Goal: Transaction & Acquisition: Purchase product/service

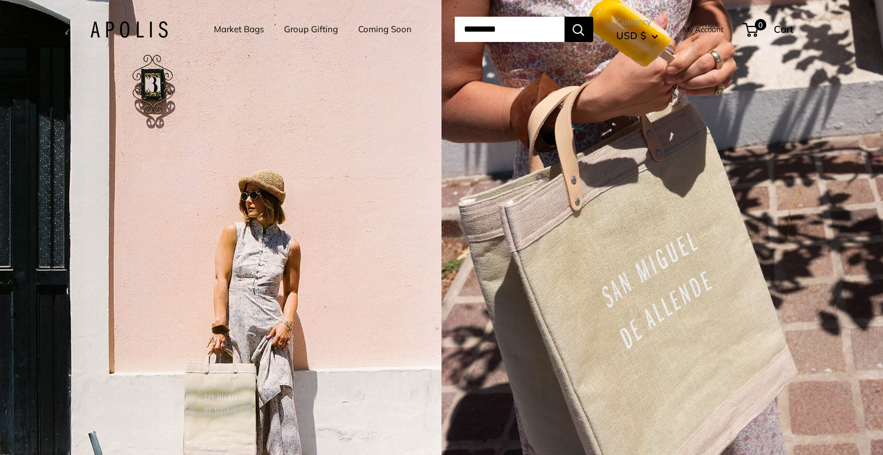
click at [437, 277] on div "3 / 5" at bounding box center [221, 227] width 442 height 455
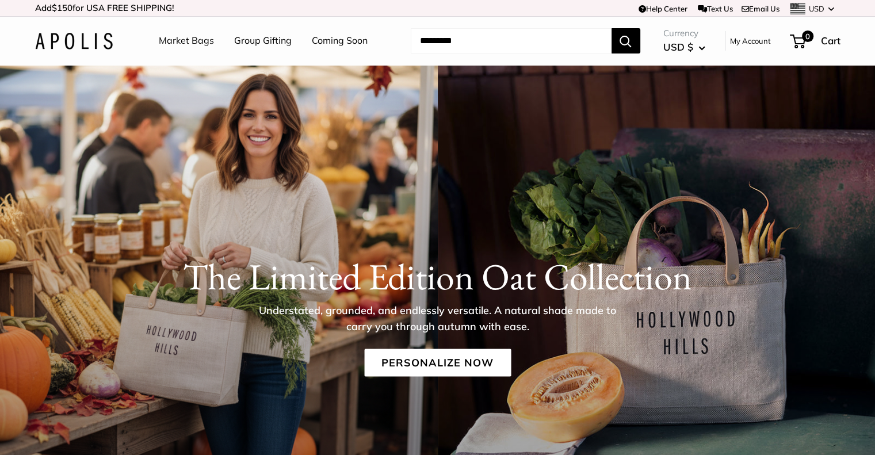
click at [175, 41] on link "Market Bags" at bounding box center [186, 40] width 55 height 17
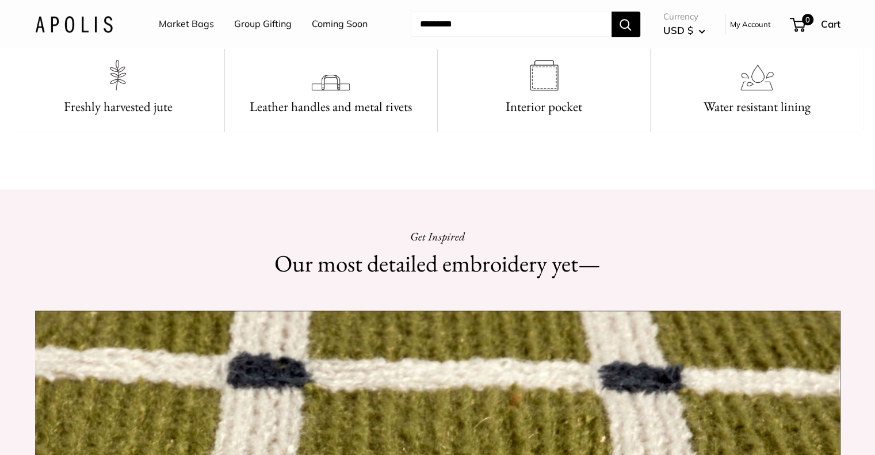
scroll to position [812, 0]
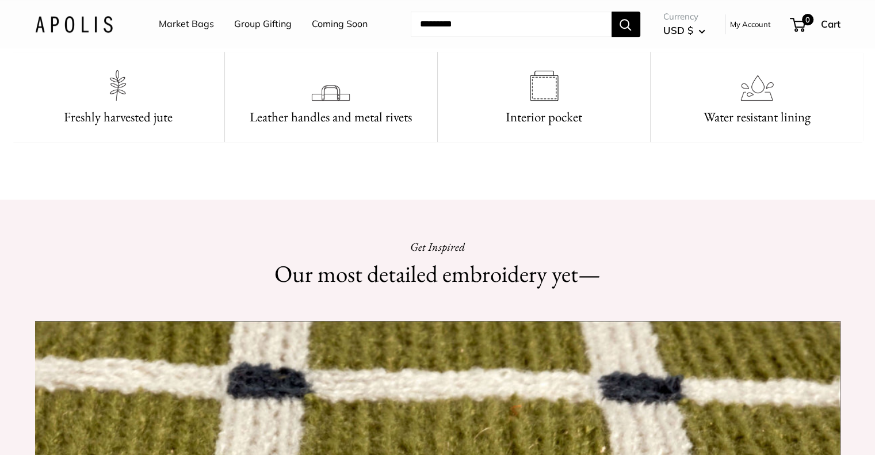
click at [189, 21] on link "Market Bags" at bounding box center [186, 24] width 55 height 17
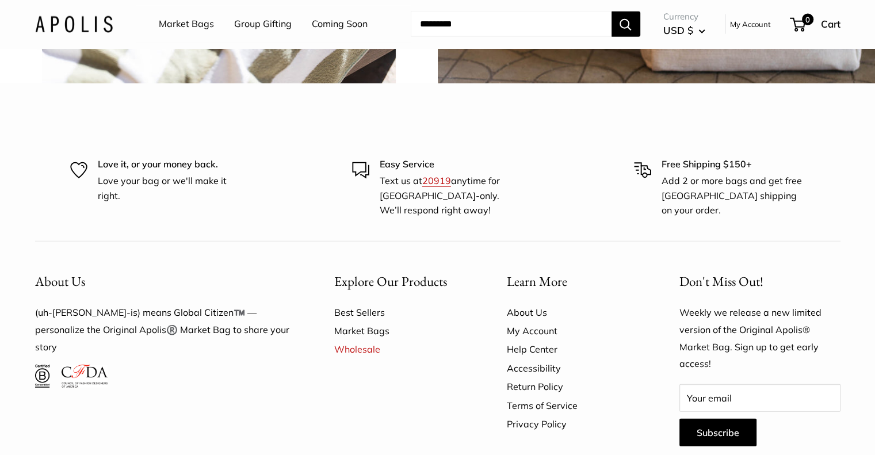
scroll to position [2925, 0]
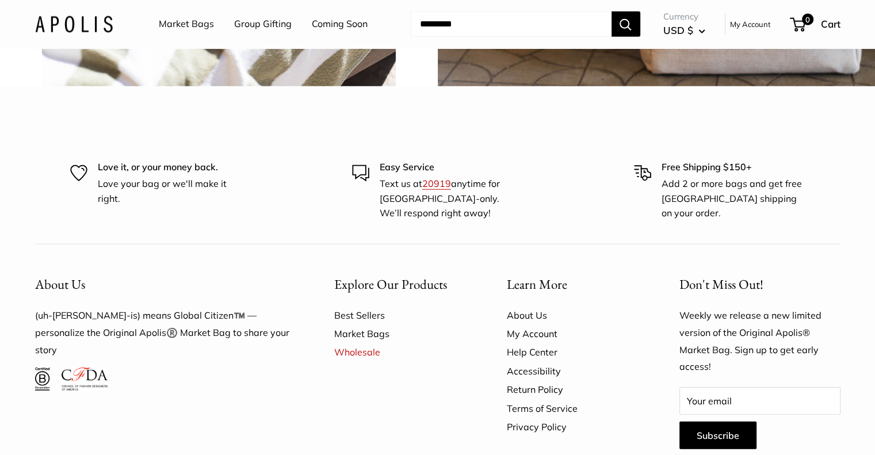
click at [187, 29] on link "Market Bags" at bounding box center [186, 24] width 55 height 17
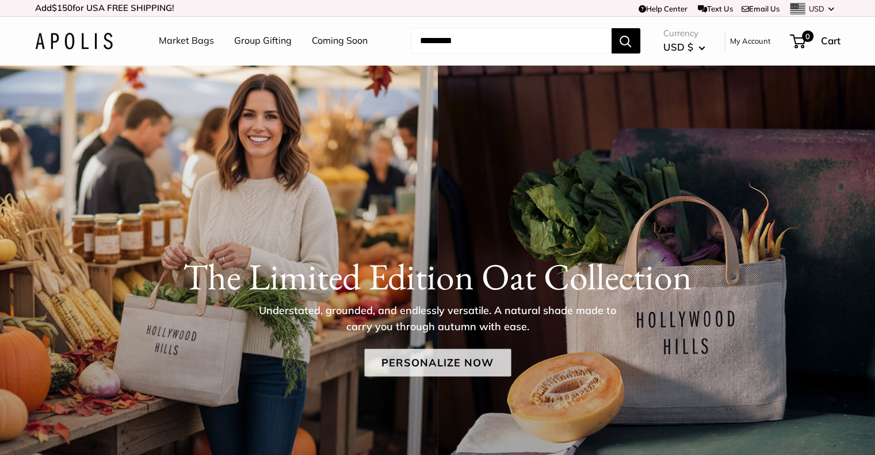
click at [442, 367] on link "Personalize Now" at bounding box center [437, 362] width 147 height 28
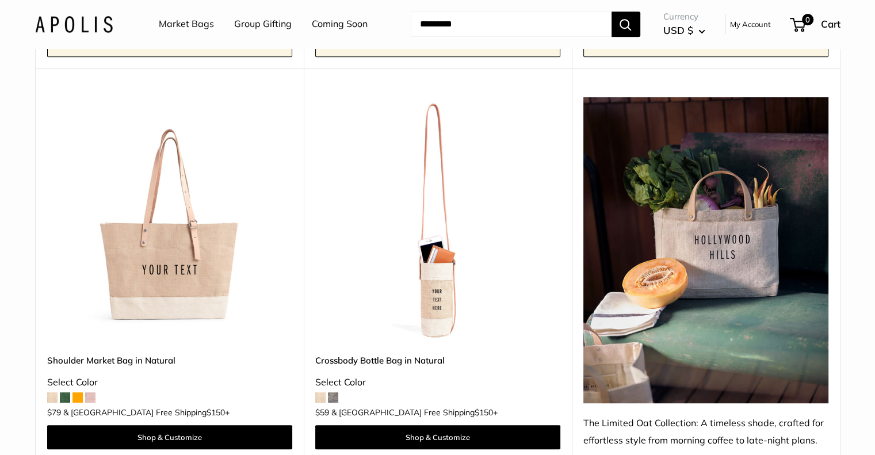
scroll to position [543, 0]
click at [0, 0] on img at bounding box center [0, 0] width 0 height 0
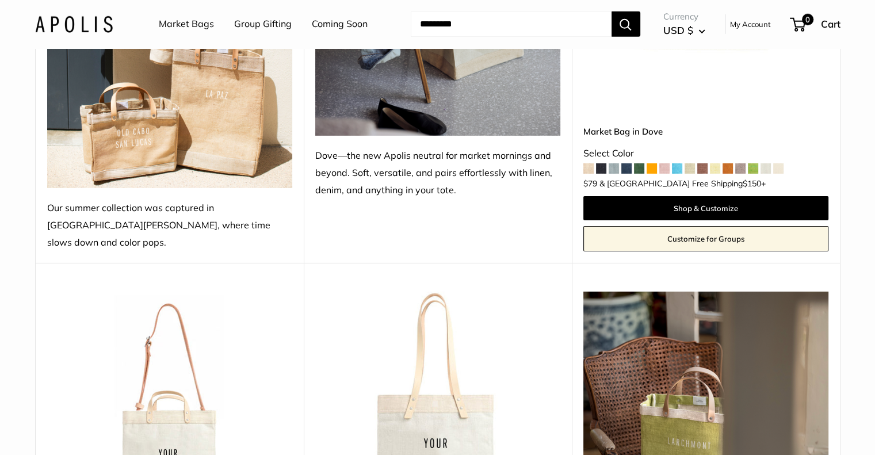
scroll to position [3593, 0]
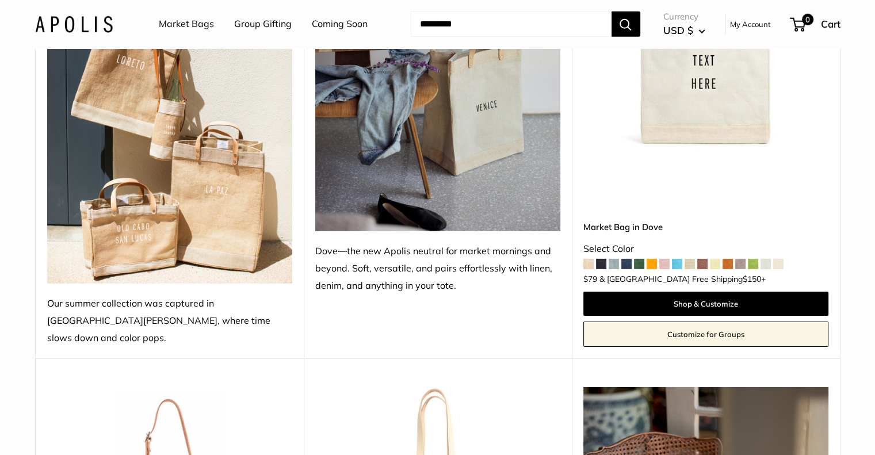
click at [67, 28] on img at bounding box center [74, 24] width 78 height 17
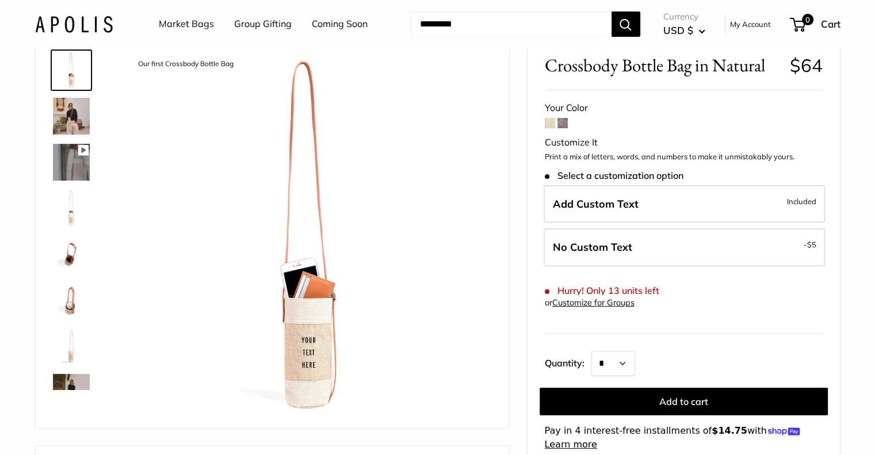
scroll to position [59, 0]
click at [65, 220] on img at bounding box center [71, 208] width 37 height 37
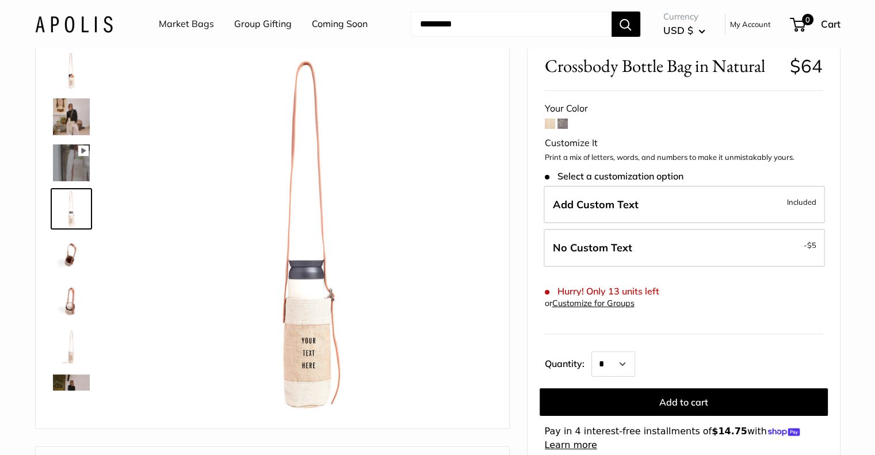
click at [558, 126] on span at bounding box center [562, 123] width 10 height 10
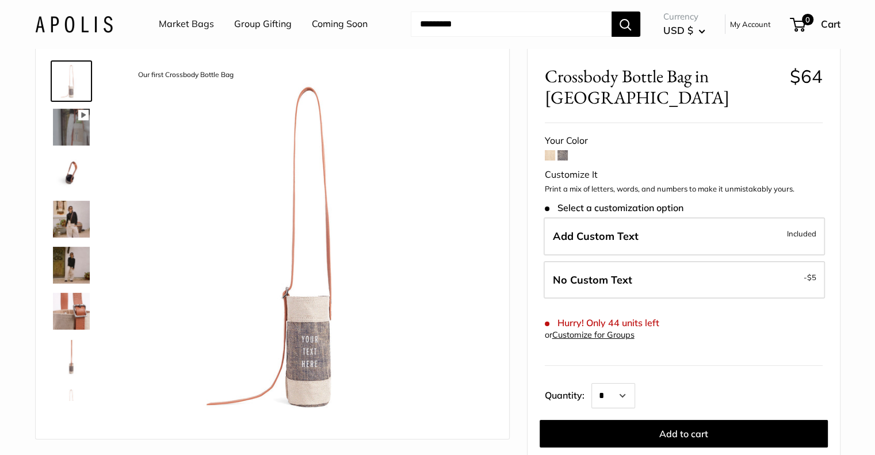
scroll to position [50, 0]
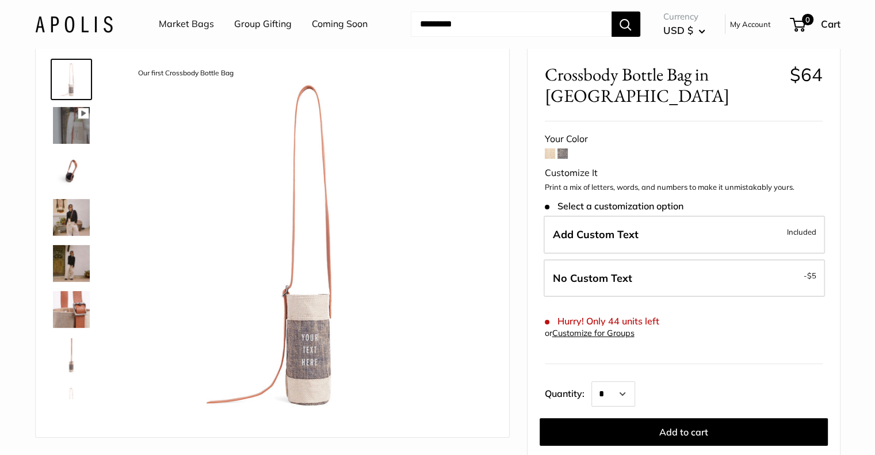
click at [547, 155] on span at bounding box center [550, 153] width 10 height 10
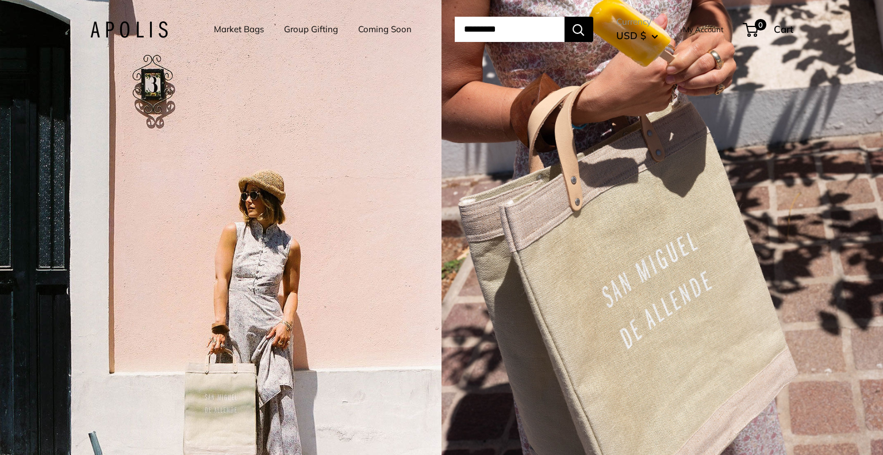
click at [243, 33] on link "Market Bags" at bounding box center [239, 29] width 50 height 16
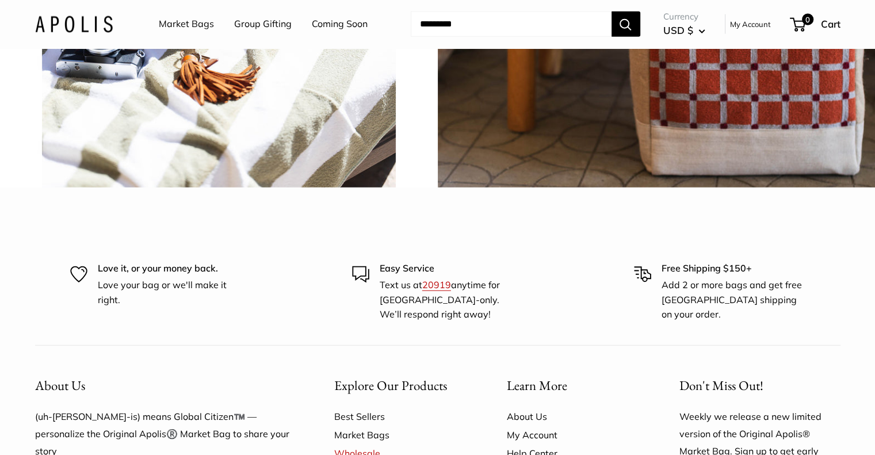
scroll to position [2820, 0]
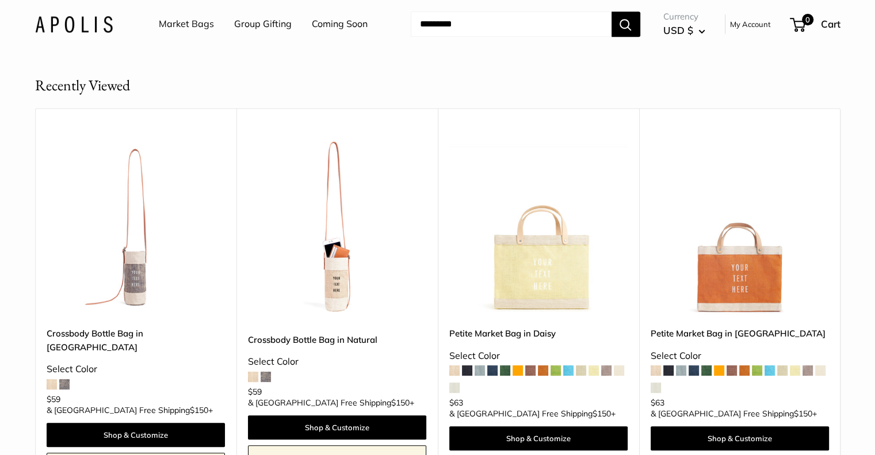
scroll to position [536, 0]
click at [314, 345] on link "Crossbody Bottle Bag in Natural" at bounding box center [337, 339] width 178 height 13
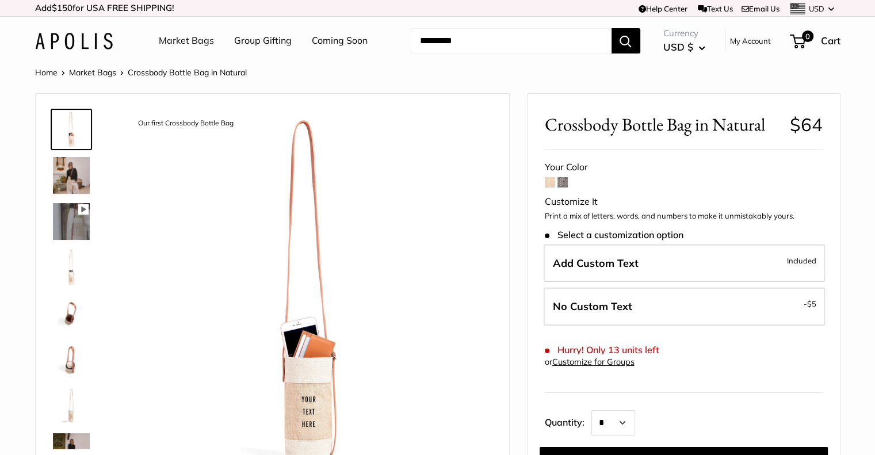
click at [77, 325] on img at bounding box center [71, 313] width 37 height 37
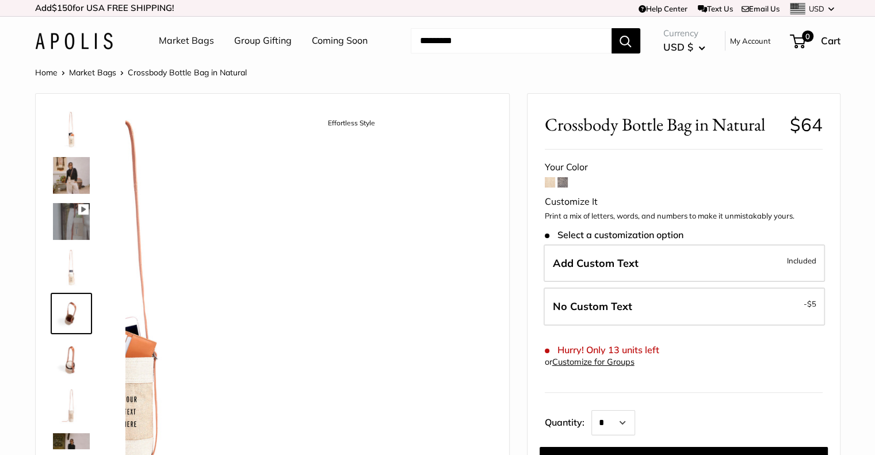
scroll to position [36, 0]
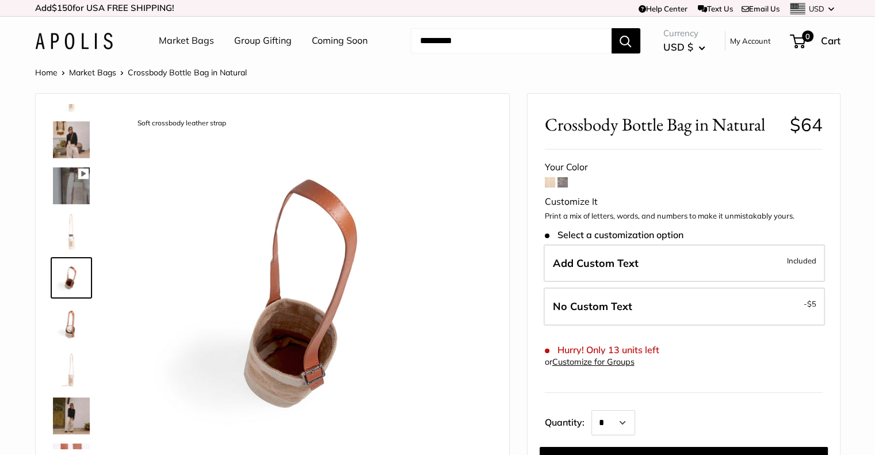
click at [69, 347] on div at bounding box center [75, 276] width 55 height 345
click at [68, 371] on img at bounding box center [71, 369] width 37 height 37
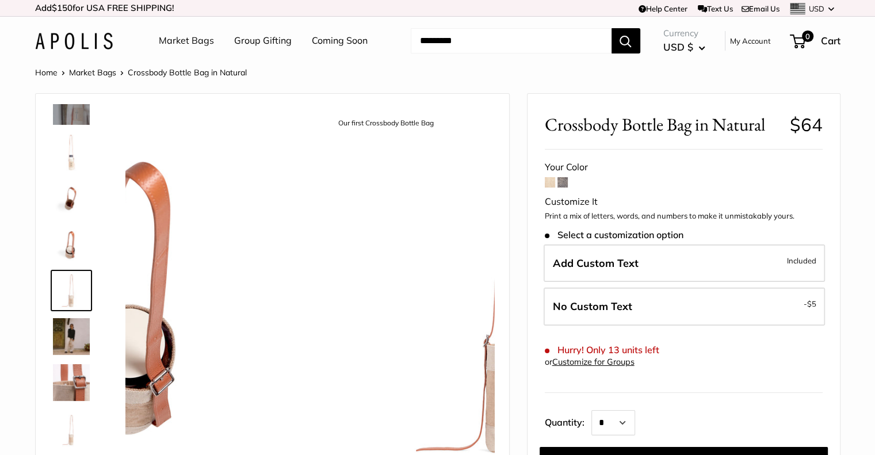
scroll to position [128, 0]
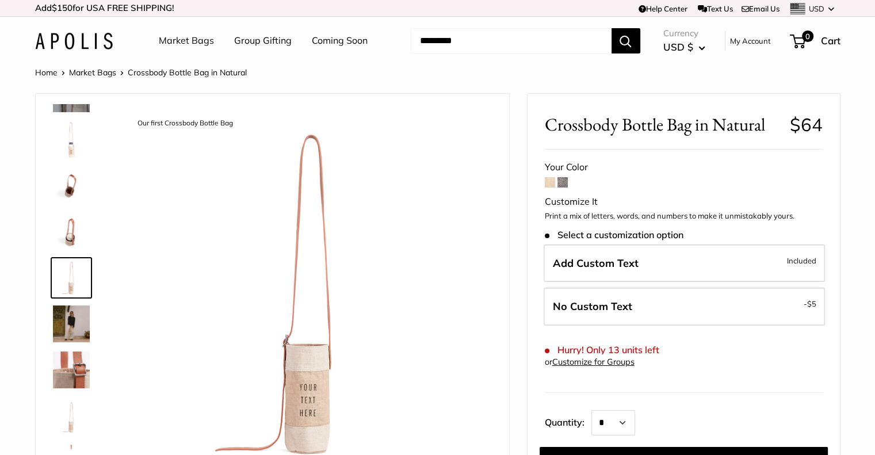
click at [66, 374] on img at bounding box center [71, 369] width 37 height 37
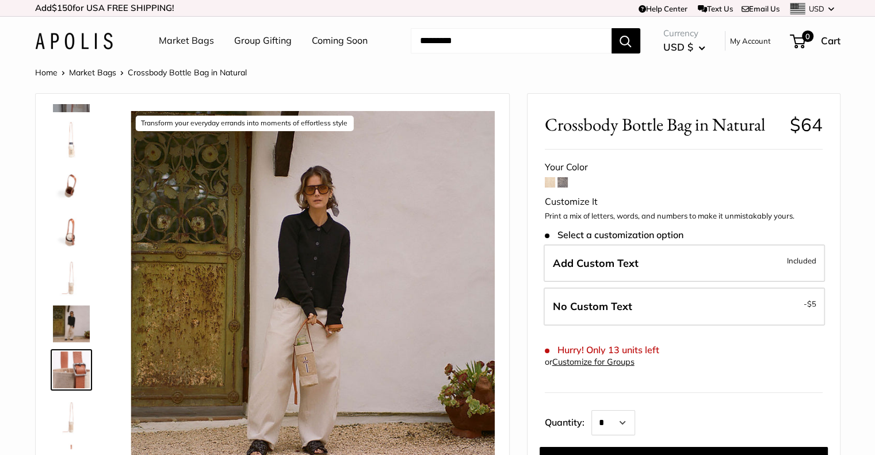
scroll to position [166, 0]
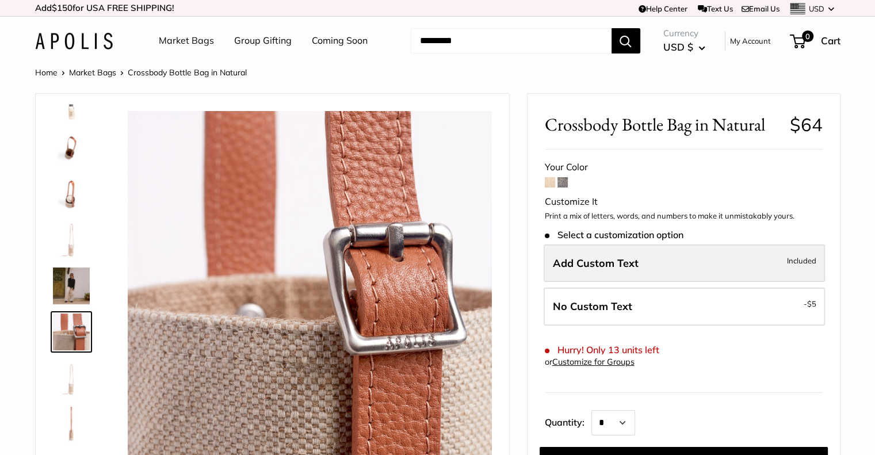
click at [593, 267] on span "Add Custom Text" at bounding box center [596, 262] width 86 height 13
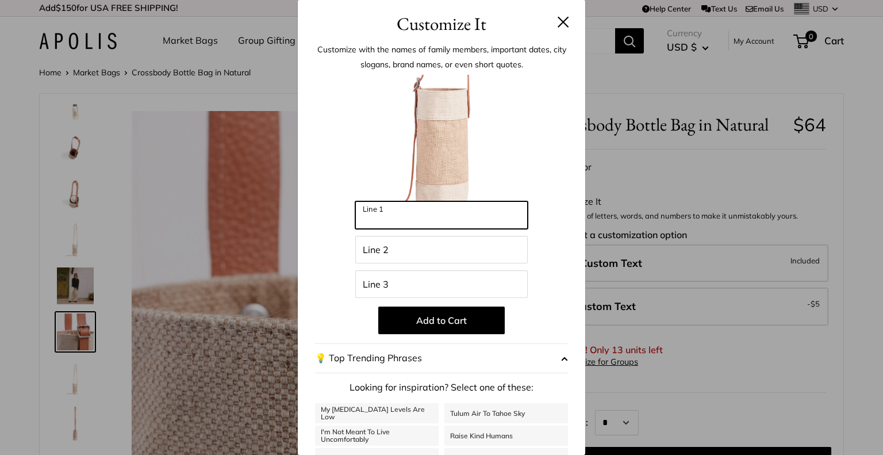
click at [382, 216] on input "Line 1" at bounding box center [441, 215] width 173 height 28
click at [558, 20] on button at bounding box center [564, 22] width 12 height 12
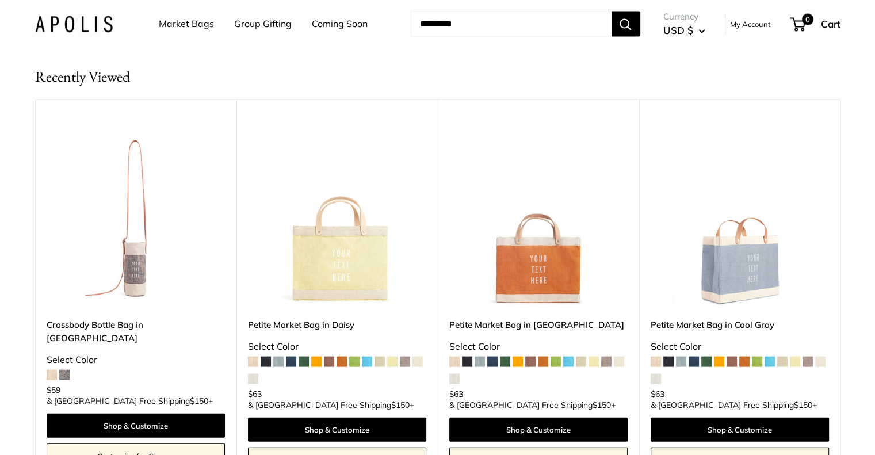
scroll to position [2329, 0]
